Goal: Transaction & Acquisition: Subscribe to service/newsletter

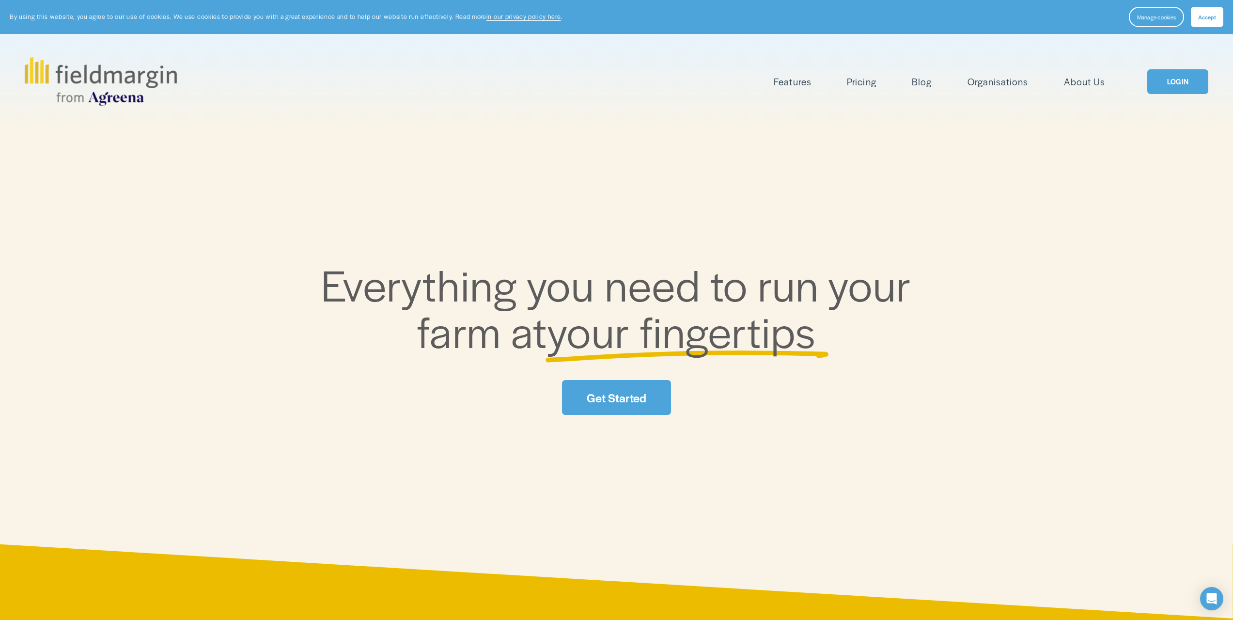
click at [135, 71] on img at bounding box center [101, 81] width 152 height 48
click at [871, 90] on div "Features Mapping Plan Work Reporting" at bounding box center [565, 81] width 1081 height 48
click at [864, 79] on link "Pricing" at bounding box center [861, 82] width 29 height 16
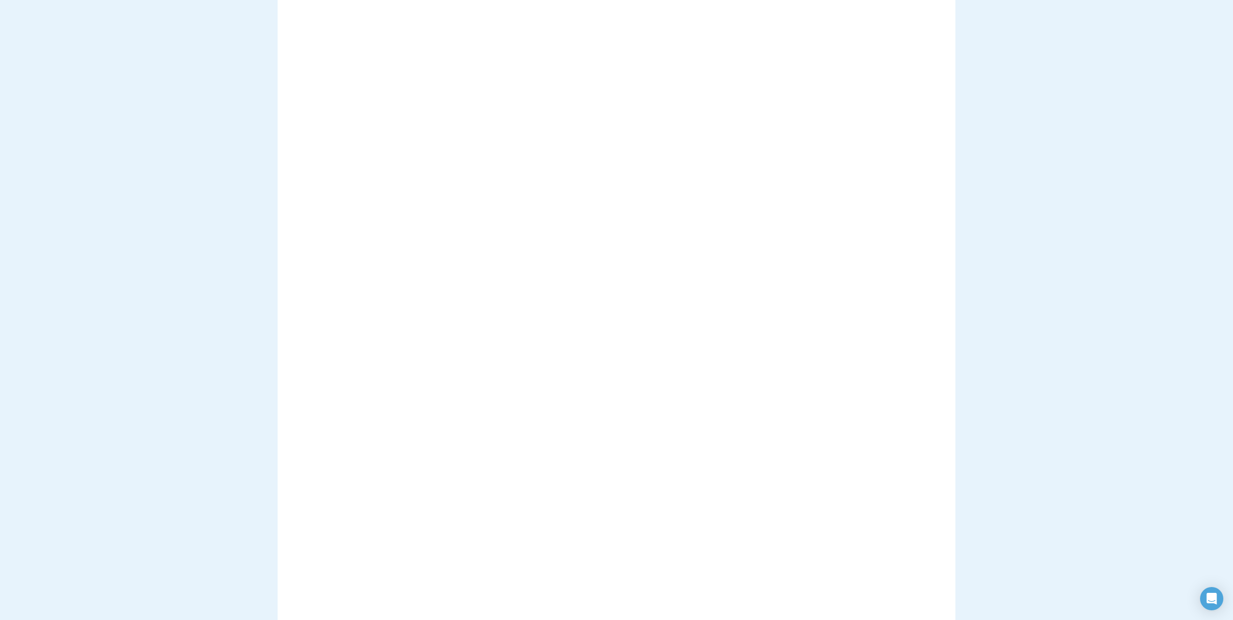
scroll to position [242, 0]
